Goal: Task Accomplishment & Management: Manage account settings

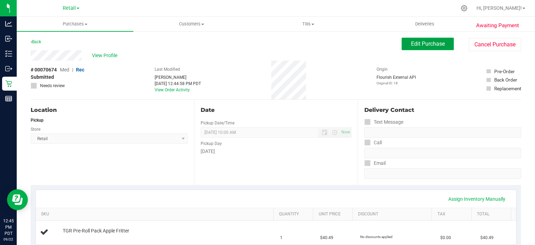
click at [425, 45] on span "Edit Purchase" at bounding box center [428, 43] width 34 height 7
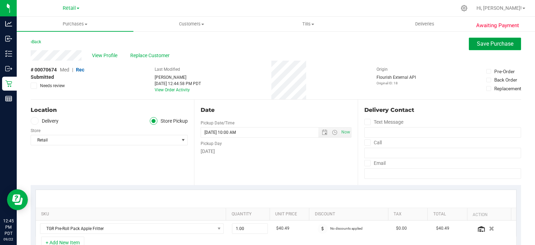
click at [481, 45] on span "Save Purchase" at bounding box center [495, 43] width 37 height 7
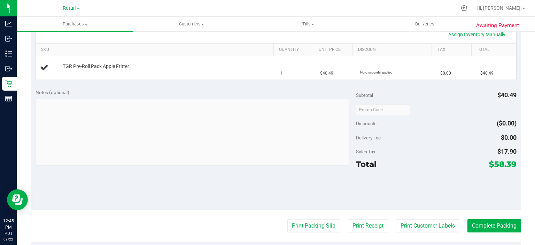
scroll to position [165, 0]
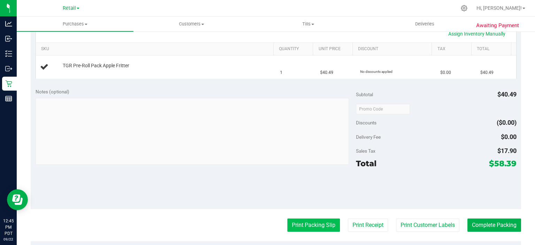
click at [311, 224] on button "Print Packing Slip" at bounding box center [314, 225] width 53 height 13
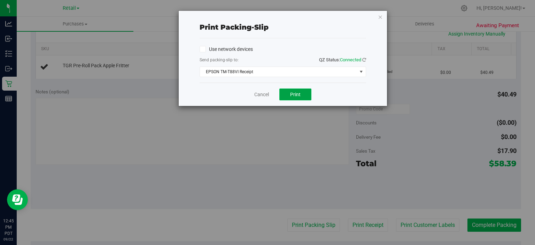
click at [301, 93] on button "Print" at bounding box center [296, 95] width 32 height 12
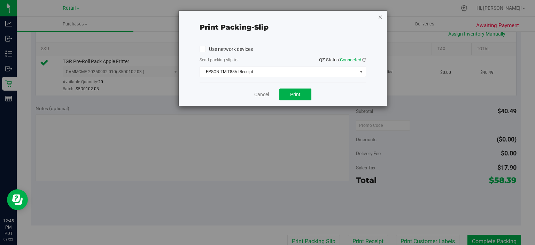
click at [381, 14] on icon "button" at bounding box center [380, 17] width 5 height 8
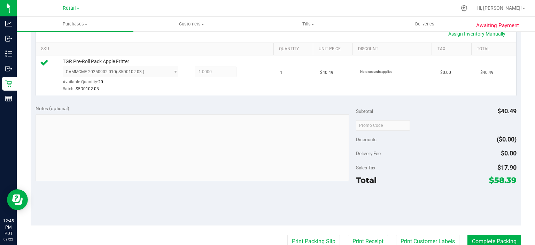
scroll to position [168, 0]
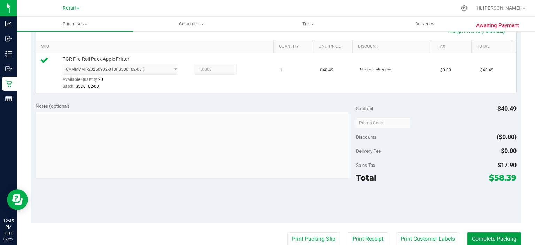
click at [477, 232] on button "Complete Packing" at bounding box center [495, 238] width 54 height 13
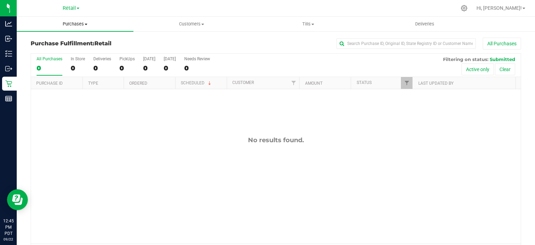
click at [82, 26] on span "Purchases" at bounding box center [75, 24] width 117 height 6
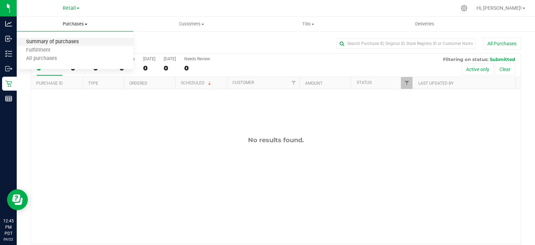
click at [64, 43] on span "Summary of purchases" at bounding box center [52, 42] width 71 height 6
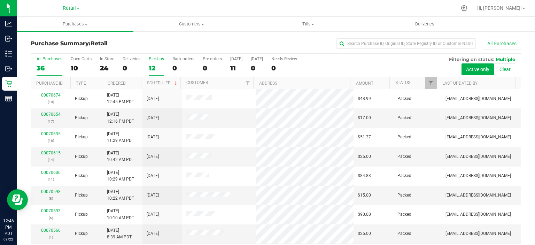
click at [154, 64] on div "12" at bounding box center [156, 68] width 15 height 8
click at [0, 0] on input "PickUps 12" at bounding box center [0, 0] width 0 height 0
click at [160, 81] on link "Scheduled" at bounding box center [163, 83] width 32 height 5
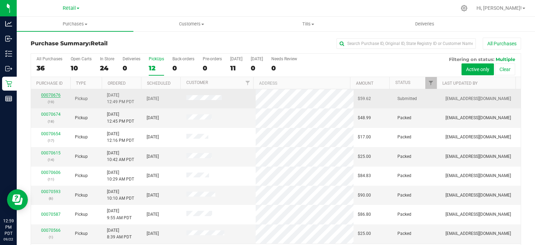
click at [52, 93] on link "00070676" at bounding box center [51, 95] width 20 height 5
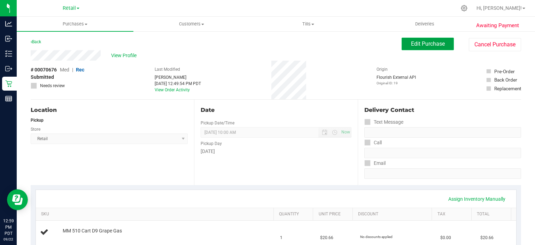
click at [423, 45] on span "Edit Purchase" at bounding box center [428, 43] width 34 height 7
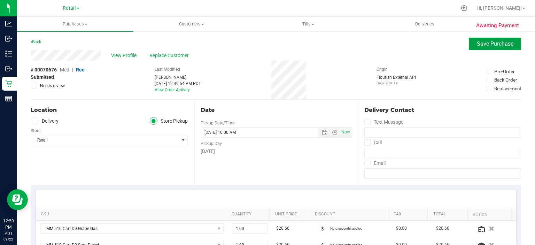
click at [477, 47] on button "Save Purchase" at bounding box center [495, 44] width 52 height 13
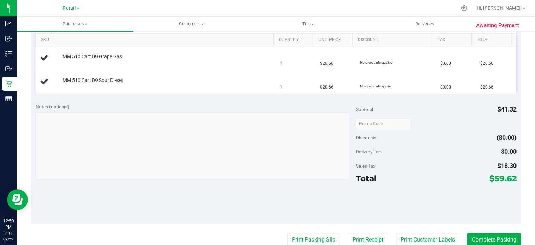
scroll to position [206, 0]
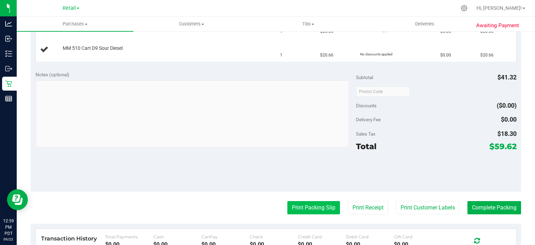
click at [315, 205] on button "Print Packing Slip" at bounding box center [314, 207] width 53 height 13
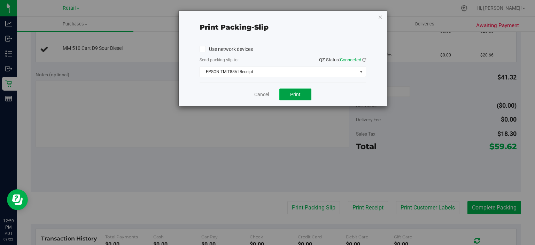
click at [292, 94] on span "Print" at bounding box center [295, 95] width 10 height 6
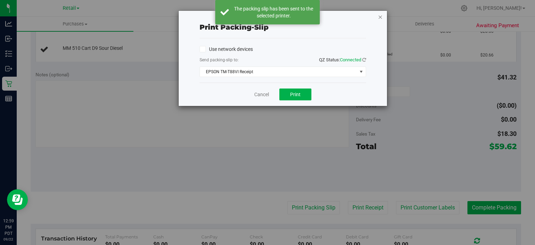
click at [378, 20] on icon "button" at bounding box center [380, 17] width 5 height 8
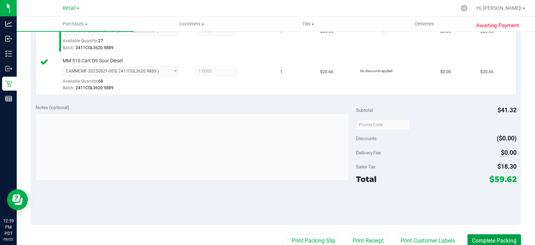
click at [487, 234] on button "Complete Packing" at bounding box center [495, 240] width 54 height 13
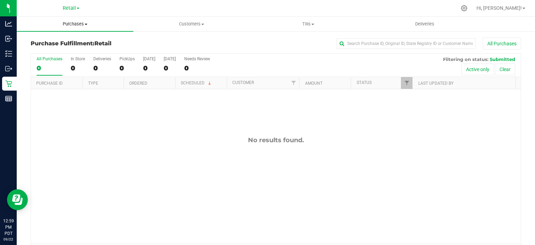
click at [85, 24] on span at bounding box center [86, 24] width 3 height 1
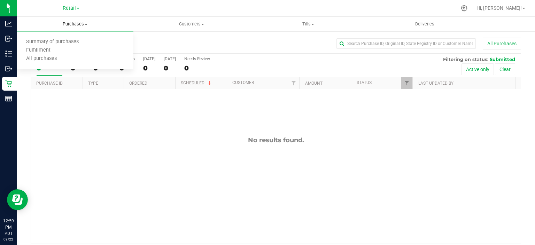
click at [68, 41] on span "Summary of purchases" at bounding box center [52, 42] width 71 height 6
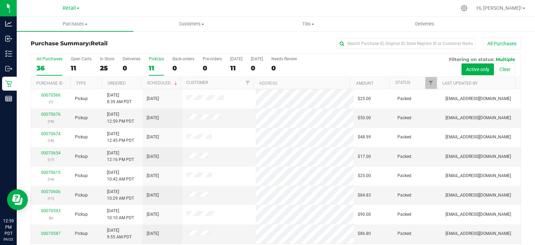
click at [154, 64] on div "11" at bounding box center [156, 68] width 15 height 8
click at [0, 0] on input "PickUps 11" at bounding box center [0, 0] width 0 height 0
click at [165, 84] on link "Scheduled" at bounding box center [163, 83] width 32 height 5
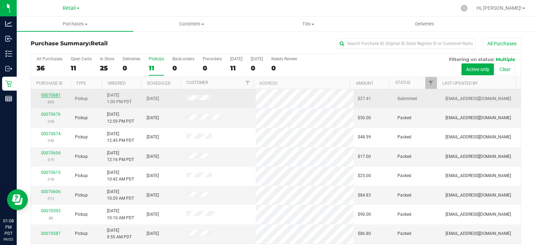
click at [51, 94] on link "00070681" at bounding box center [51, 95] width 20 height 5
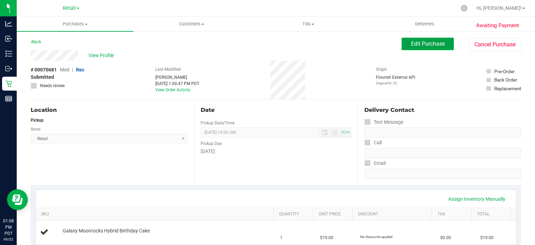
click at [431, 43] on span "Edit Purchase" at bounding box center [428, 43] width 34 height 7
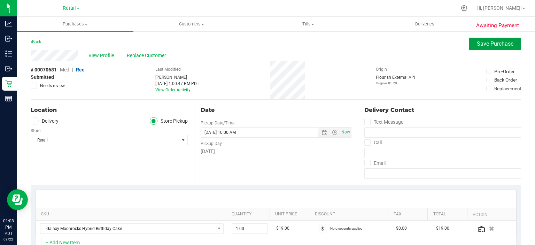
click at [488, 46] on span "Save Purchase" at bounding box center [495, 43] width 37 height 7
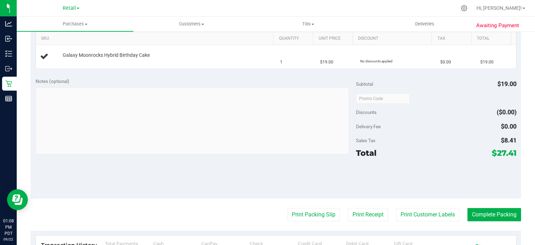
scroll to position [177, 0]
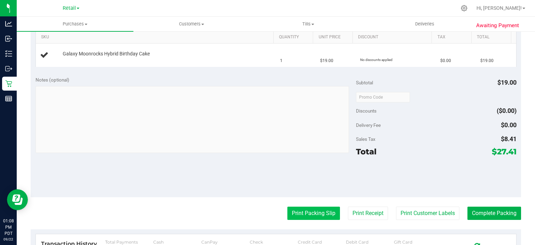
click at [313, 211] on button "Print Packing Slip" at bounding box center [314, 213] width 53 height 13
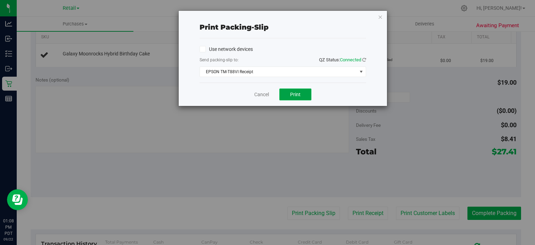
click at [302, 94] on button "Print" at bounding box center [296, 95] width 32 height 12
click at [382, 17] on icon "button" at bounding box center [380, 17] width 5 height 8
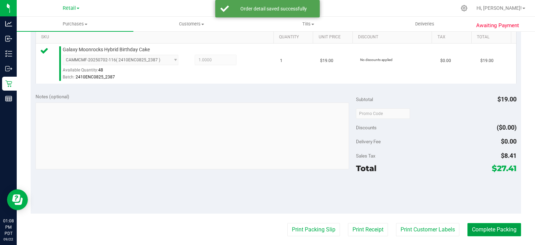
click at [485, 228] on button "Complete Packing" at bounding box center [495, 229] width 54 height 13
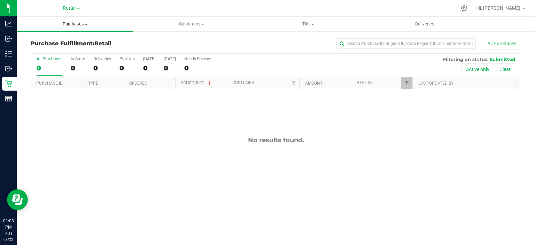
click at [81, 21] on span "Purchases" at bounding box center [75, 24] width 117 height 6
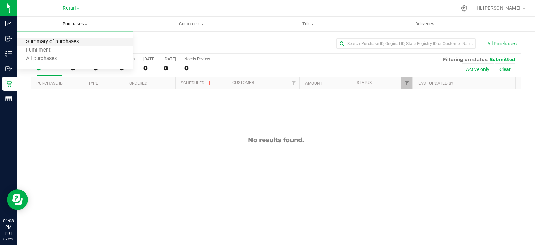
click at [70, 42] on span "Summary of purchases" at bounding box center [52, 42] width 71 height 6
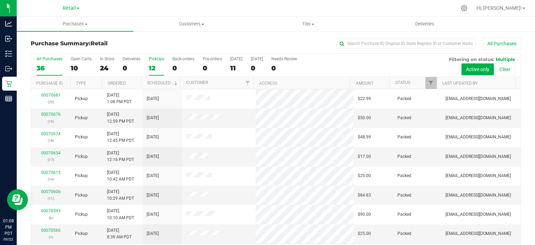
click at [153, 64] on div "12" at bounding box center [156, 68] width 15 height 8
click at [0, 0] on input "PickUps 12" at bounding box center [0, 0] width 0 height 0
click at [160, 81] on link "Scheduled" at bounding box center [163, 83] width 32 height 5
click at [198, 23] on span "Customers" at bounding box center [192, 24] width 116 height 6
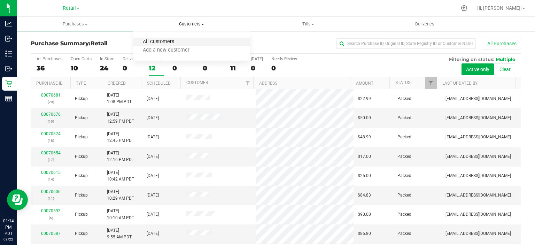
click at [161, 41] on span "All customers" at bounding box center [158, 42] width 50 height 6
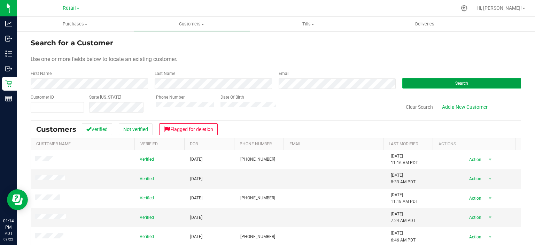
click at [442, 82] on button "Search" at bounding box center [462, 83] width 119 height 10
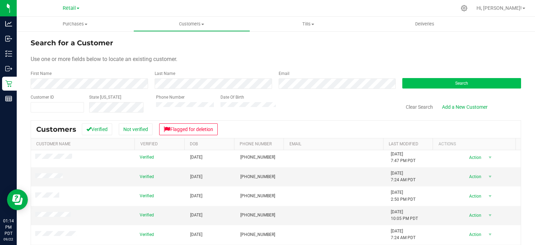
scroll to position [45, 0]
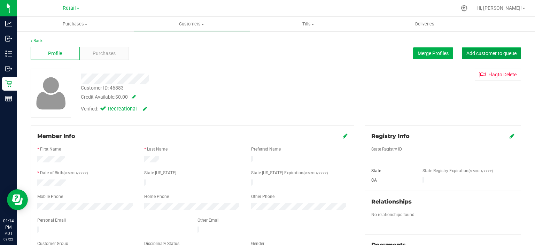
click at [495, 54] on span "Add customer to queue" at bounding box center [492, 54] width 50 height 6
click at [78, 20] on uib-tab-heading "Purchases Summary of purchases Fulfillment All purchases" at bounding box center [75, 24] width 117 height 15
click at [72, 41] on span "Summary of purchases" at bounding box center [52, 42] width 71 height 6
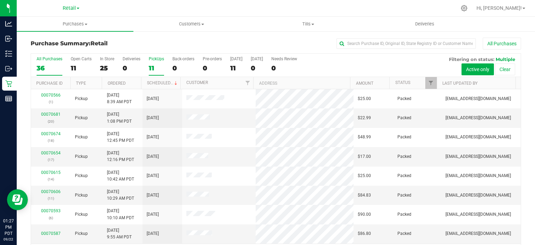
click at [149, 66] on div "11" at bounding box center [156, 68] width 15 height 8
click at [0, 0] on input "PickUps 11" at bounding box center [0, 0] width 0 height 0
click at [161, 81] on link "Scheduled" at bounding box center [163, 83] width 32 height 5
click at [176, 68] on div "0" at bounding box center [184, 68] width 22 height 8
click at [0, 0] on input "Back-orders 0" at bounding box center [0, 0] width 0 height 0
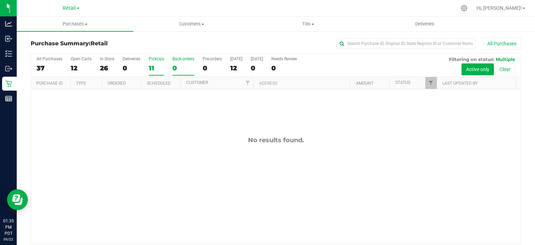
click at [154, 67] on div "11" at bounding box center [156, 68] width 15 height 8
click at [0, 0] on input "PickUps 11" at bounding box center [0, 0] width 0 height 0
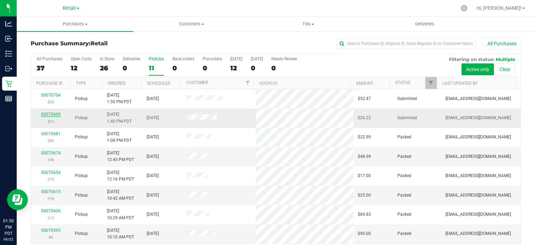
click at [54, 116] on link "00070699" at bounding box center [51, 114] width 20 height 5
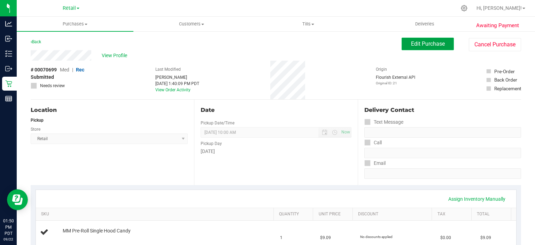
click at [427, 45] on span "Edit Purchase" at bounding box center [428, 43] width 34 height 7
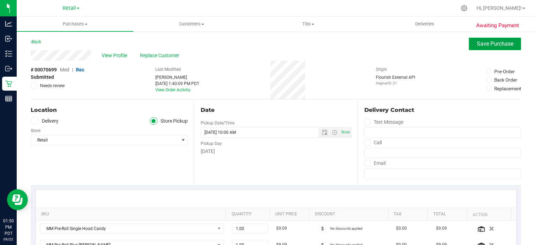
click at [491, 47] on button "Save Purchase" at bounding box center [495, 44] width 52 height 13
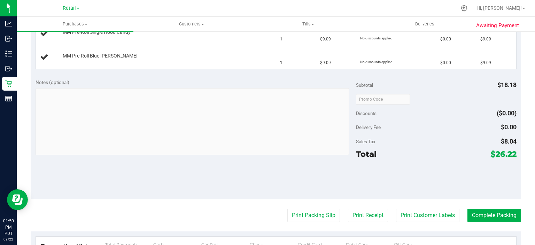
scroll to position [215, 0]
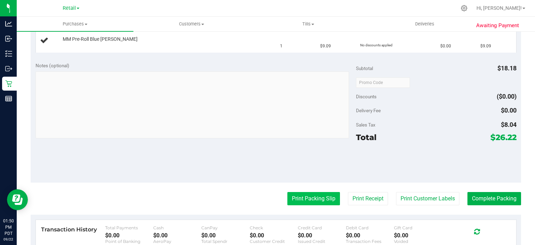
click at [312, 199] on button "Print Packing Slip" at bounding box center [314, 198] width 53 height 13
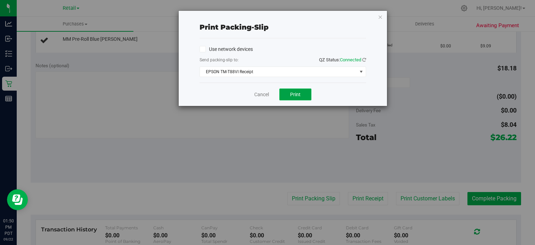
click at [298, 93] on span "Print" at bounding box center [295, 95] width 10 height 6
click at [379, 16] on icon "button" at bounding box center [380, 17] width 5 height 8
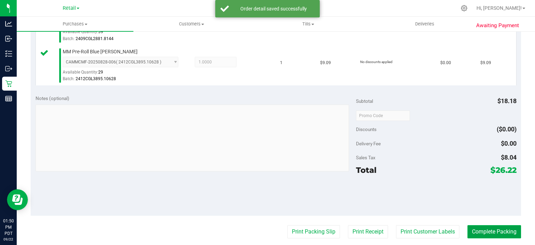
click at [477, 234] on button "Complete Packing" at bounding box center [495, 231] width 54 height 13
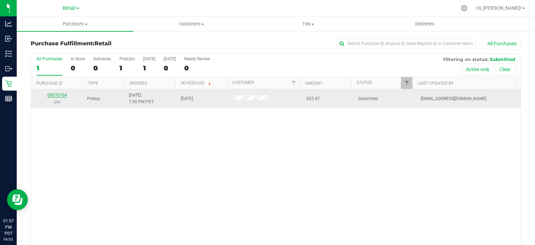
click at [54, 94] on link "00070704" at bounding box center [57, 95] width 20 height 5
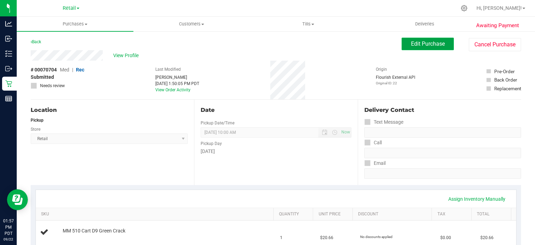
click at [417, 43] on span "Edit Purchase" at bounding box center [428, 43] width 34 height 7
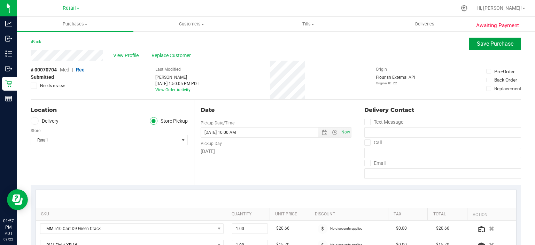
click at [487, 45] on span "Save Purchase" at bounding box center [495, 43] width 37 height 7
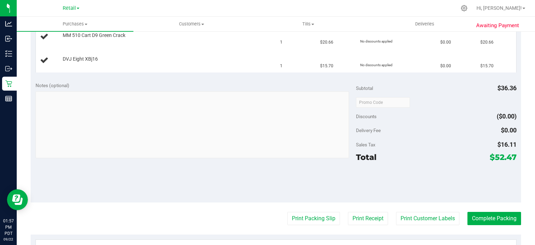
scroll to position [216, 0]
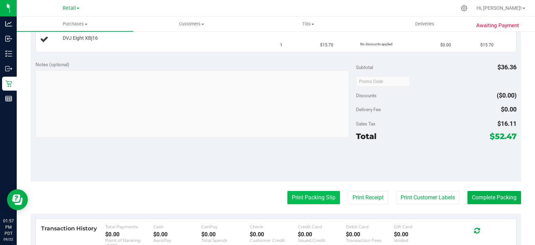
click at [303, 194] on button "Print Packing Slip" at bounding box center [314, 197] width 53 height 13
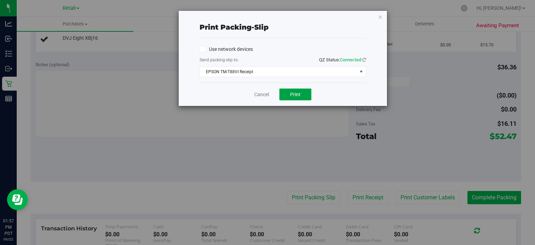
click at [298, 94] on span "Print" at bounding box center [295, 95] width 10 height 6
click at [381, 13] on icon "button" at bounding box center [380, 17] width 5 height 8
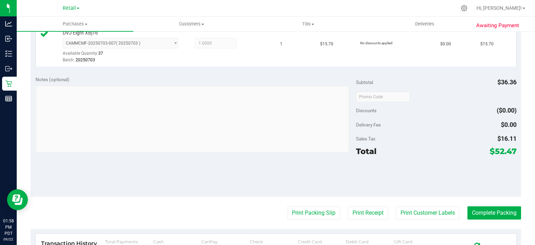
scroll to position [239, 0]
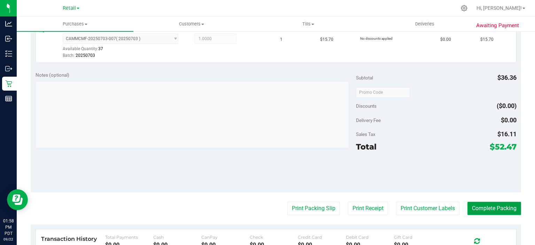
click at [484, 207] on button "Complete Packing" at bounding box center [495, 208] width 54 height 13
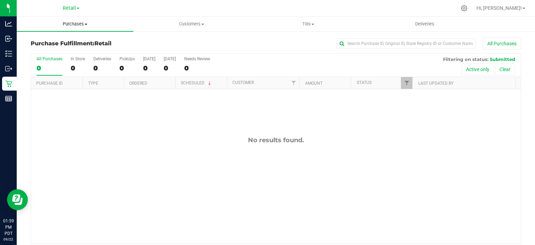
click at [86, 24] on span at bounding box center [86, 24] width 3 height 1
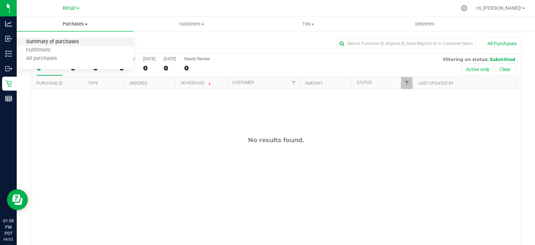
click at [72, 39] on span "Summary of purchases" at bounding box center [52, 42] width 71 height 6
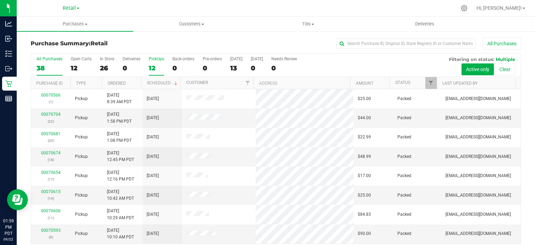
click at [152, 64] on div "12" at bounding box center [156, 68] width 15 height 8
click at [0, 0] on input "PickUps 12" at bounding box center [0, 0] width 0 height 0
click at [165, 84] on link "Scheduled" at bounding box center [163, 83] width 32 height 5
click at [163, 66] on div "12" at bounding box center [156, 68] width 15 height 8
click at [0, 0] on input "PickUps 12" at bounding box center [0, 0] width 0 height 0
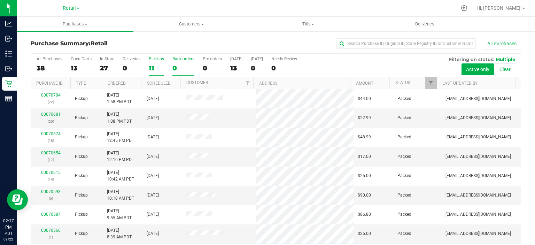
click at [173, 65] on div "0" at bounding box center [184, 68] width 22 height 8
click at [0, 0] on input "Back-orders 0" at bounding box center [0, 0] width 0 height 0
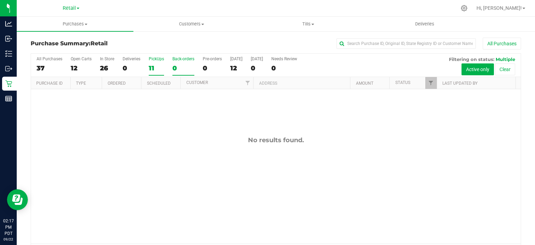
click at [154, 68] on div "11" at bounding box center [156, 68] width 15 height 8
click at [0, 0] on input "PickUps 11" at bounding box center [0, 0] width 0 height 0
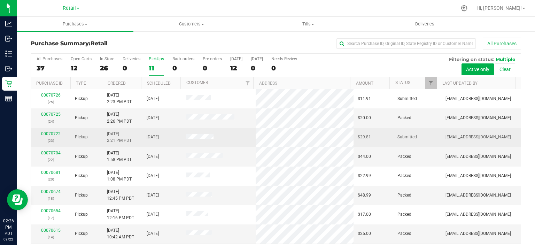
click at [52, 134] on link "00070722" at bounding box center [51, 133] width 20 height 5
click at [44, 131] on link "00070722" at bounding box center [51, 133] width 20 height 5
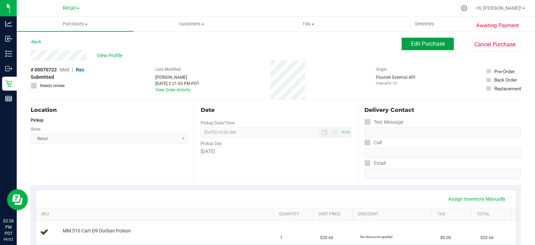
click at [420, 45] on span "Edit Purchase" at bounding box center [428, 43] width 34 height 7
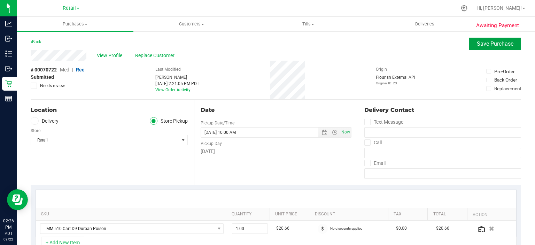
click at [485, 45] on span "Save Purchase" at bounding box center [495, 43] width 37 height 7
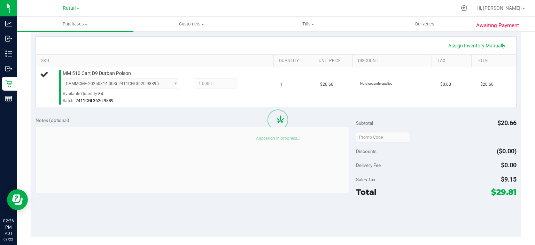
scroll to position [189, 0]
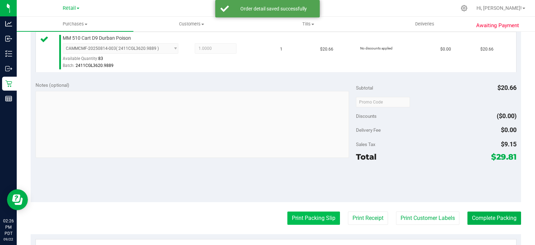
click at [308, 215] on button "Print Packing Slip" at bounding box center [314, 218] width 53 height 13
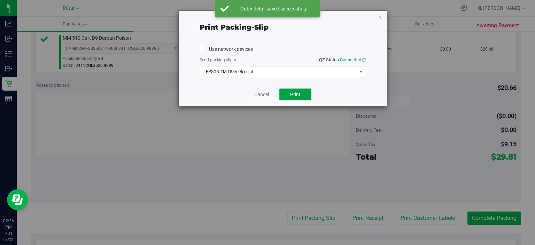
click at [297, 96] on span "Print" at bounding box center [295, 95] width 10 height 6
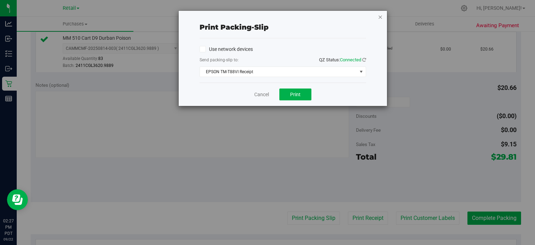
click at [381, 18] on icon "button" at bounding box center [380, 17] width 5 height 8
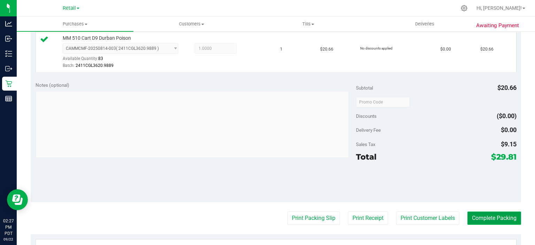
click at [487, 216] on button "Complete Packing" at bounding box center [495, 218] width 54 height 13
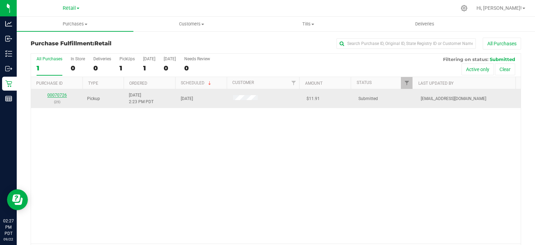
click at [58, 95] on link "00070726" at bounding box center [57, 95] width 20 height 5
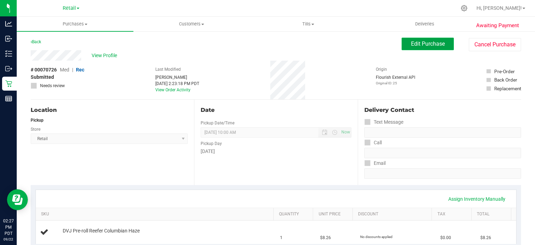
click at [423, 43] on span "Edit Purchase" at bounding box center [428, 43] width 34 height 7
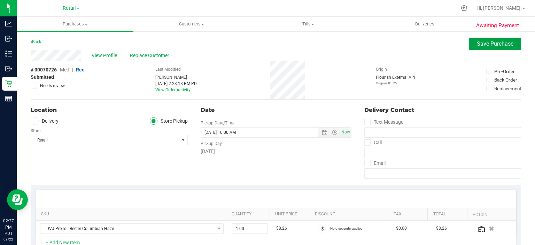
click at [488, 44] on span "Save Purchase" at bounding box center [495, 43] width 37 height 7
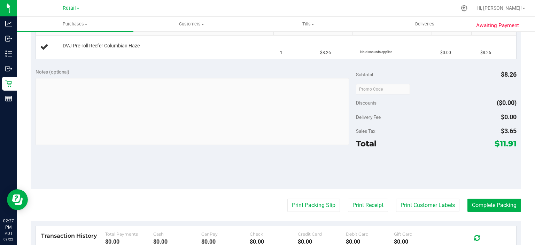
scroll to position [206, 0]
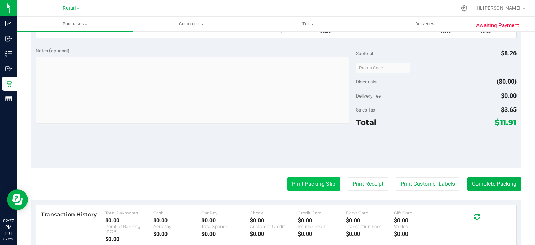
click at [305, 183] on button "Print Packing Slip" at bounding box center [314, 183] width 53 height 13
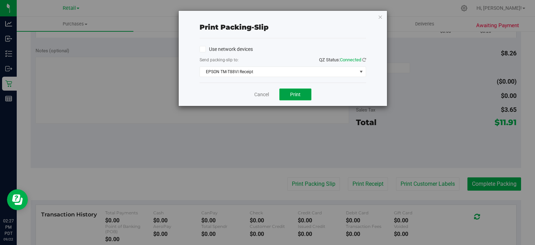
click at [297, 94] on span "Print" at bounding box center [295, 95] width 10 height 6
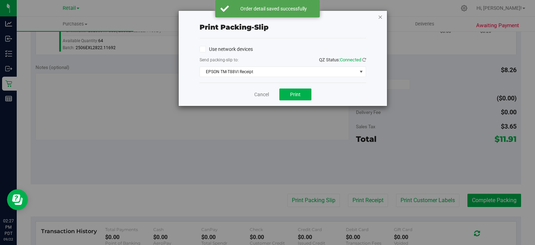
click at [379, 14] on icon "button" at bounding box center [380, 17] width 5 height 8
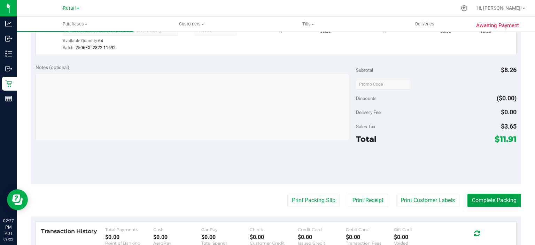
click at [480, 201] on button "Complete Packing" at bounding box center [495, 200] width 54 height 13
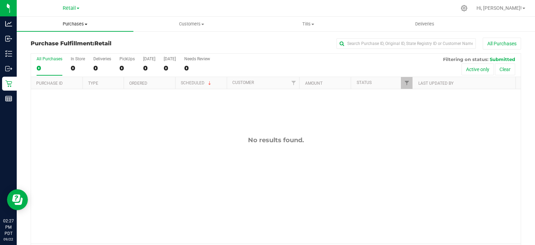
click at [85, 23] on span "Purchases" at bounding box center [75, 24] width 117 height 6
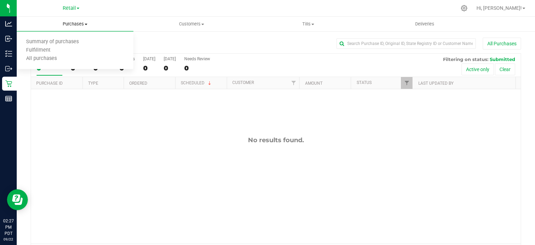
click at [66, 41] on span "Summary of purchases" at bounding box center [52, 42] width 71 height 6
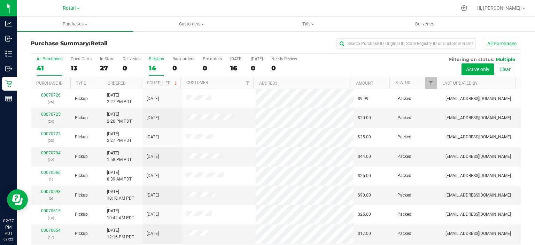
click at [154, 64] on div "14" at bounding box center [156, 68] width 15 height 8
click at [0, 0] on input "PickUps 14" at bounding box center [0, 0] width 0 height 0
click at [159, 81] on link "Scheduled" at bounding box center [163, 83] width 32 height 5
click at [181, 64] on div "0" at bounding box center [184, 68] width 22 height 8
click at [0, 0] on input "Back-orders 0" at bounding box center [0, 0] width 0 height 0
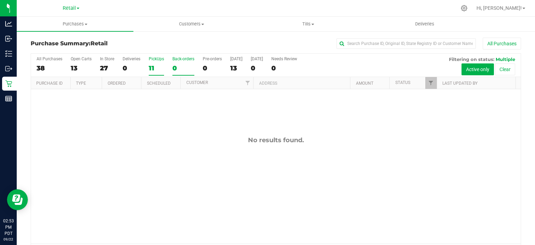
click at [152, 67] on div "11" at bounding box center [156, 68] width 15 height 8
click at [0, 0] on input "PickUps 11" at bounding box center [0, 0] width 0 height 0
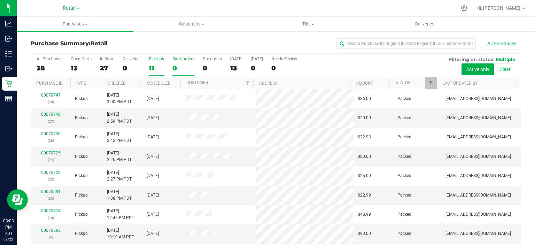
click at [177, 66] on div "0" at bounding box center [184, 68] width 22 height 8
click at [0, 0] on input "Back-orders 0" at bounding box center [0, 0] width 0 height 0
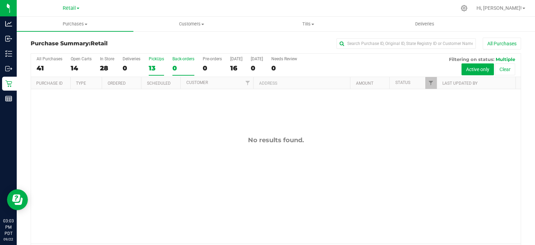
click at [154, 68] on div "13" at bounding box center [156, 68] width 15 height 8
click at [0, 0] on input "PickUps 13" at bounding box center [0, 0] width 0 height 0
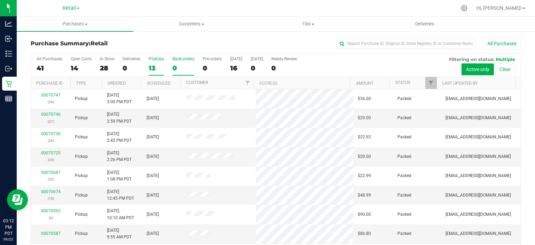
click at [177, 64] on div "0" at bounding box center [184, 68] width 22 height 8
click at [0, 0] on input "Back-orders 0" at bounding box center [0, 0] width 0 height 0
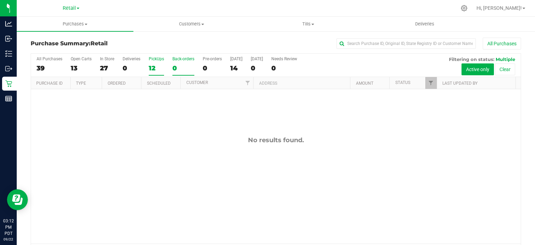
click at [150, 67] on div "12" at bounding box center [156, 68] width 15 height 8
click at [0, 0] on input "PickUps 12" at bounding box center [0, 0] width 0 height 0
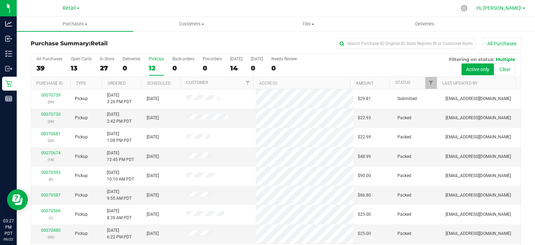
click at [515, 10] on span "Hi, [PERSON_NAME]!" at bounding box center [499, 8] width 45 height 6
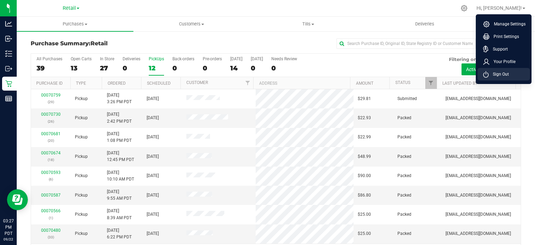
click at [502, 80] on li "Sign Out" at bounding box center [504, 74] width 52 height 13
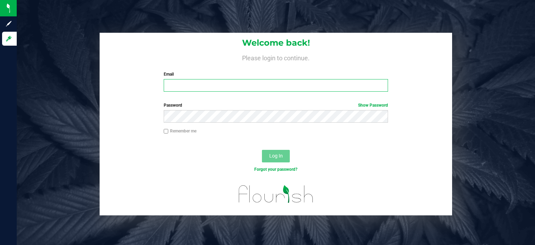
click at [238, 86] on input "Email" at bounding box center [276, 85] width 225 height 13
type input "[EMAIL_ADDRESS][DOMAIN_NAME]"
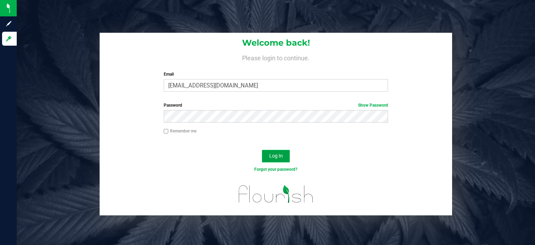
click at [282, 151] on button "Log In" at bounding box center [276, 156] width 28 height 13
